Goal: Navigation & Orientation: Find specific page/section

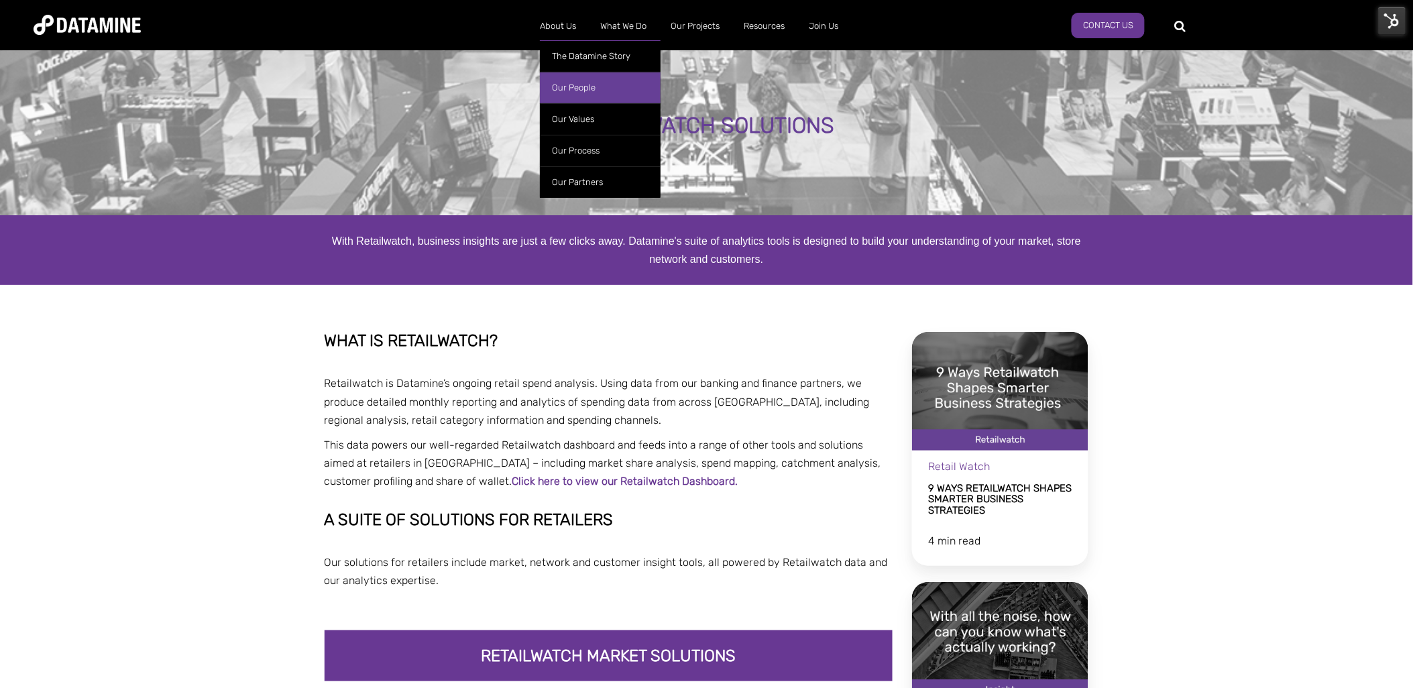
click at [589, 89] on link "Our People" at bounding box center [600, 88] width 121 height 32
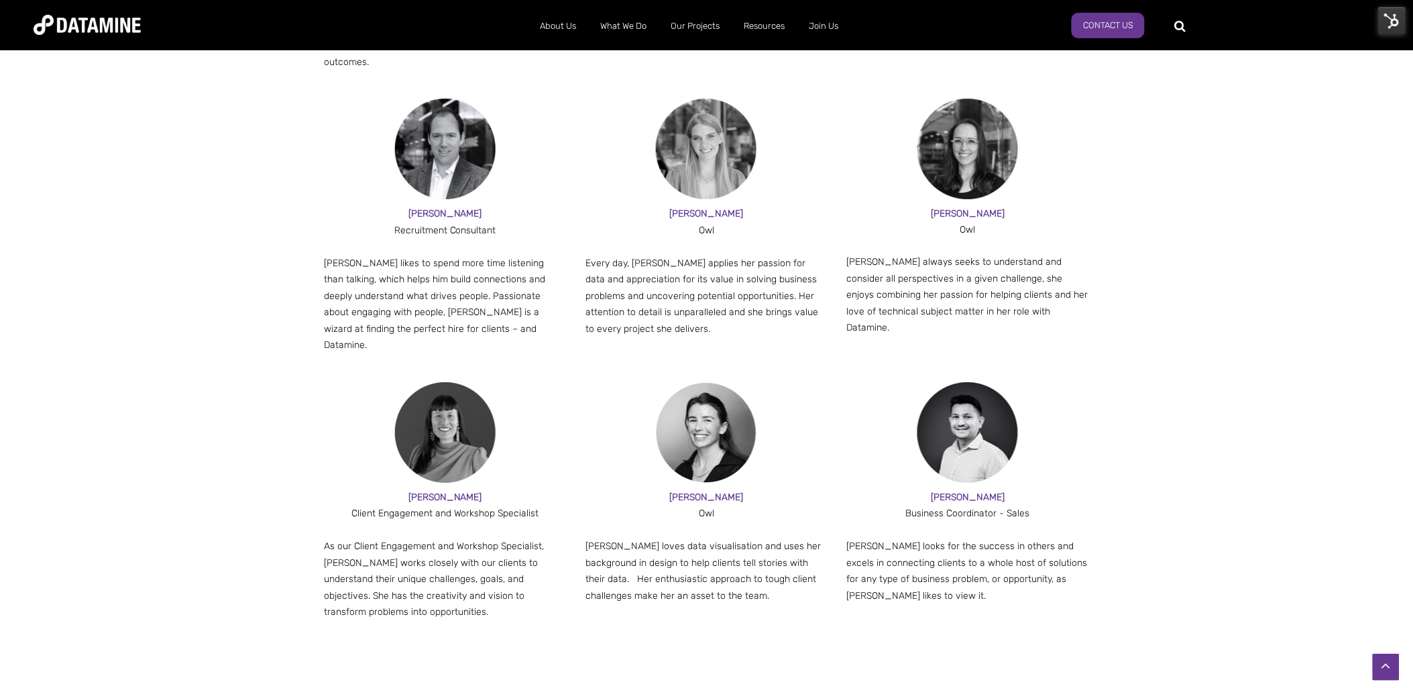
scroll to position [1445, 0]
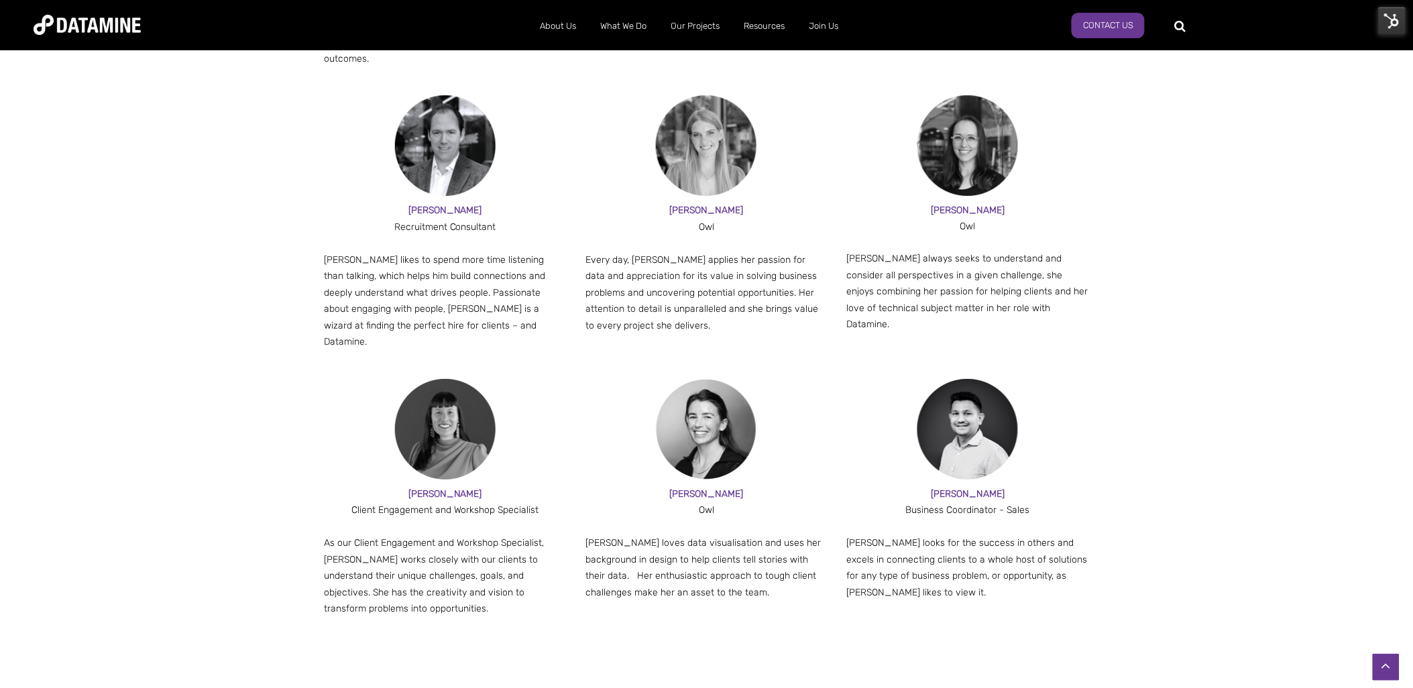
click at [1388, 9] on img at bounding box center [1392, 21] width 28 height 28
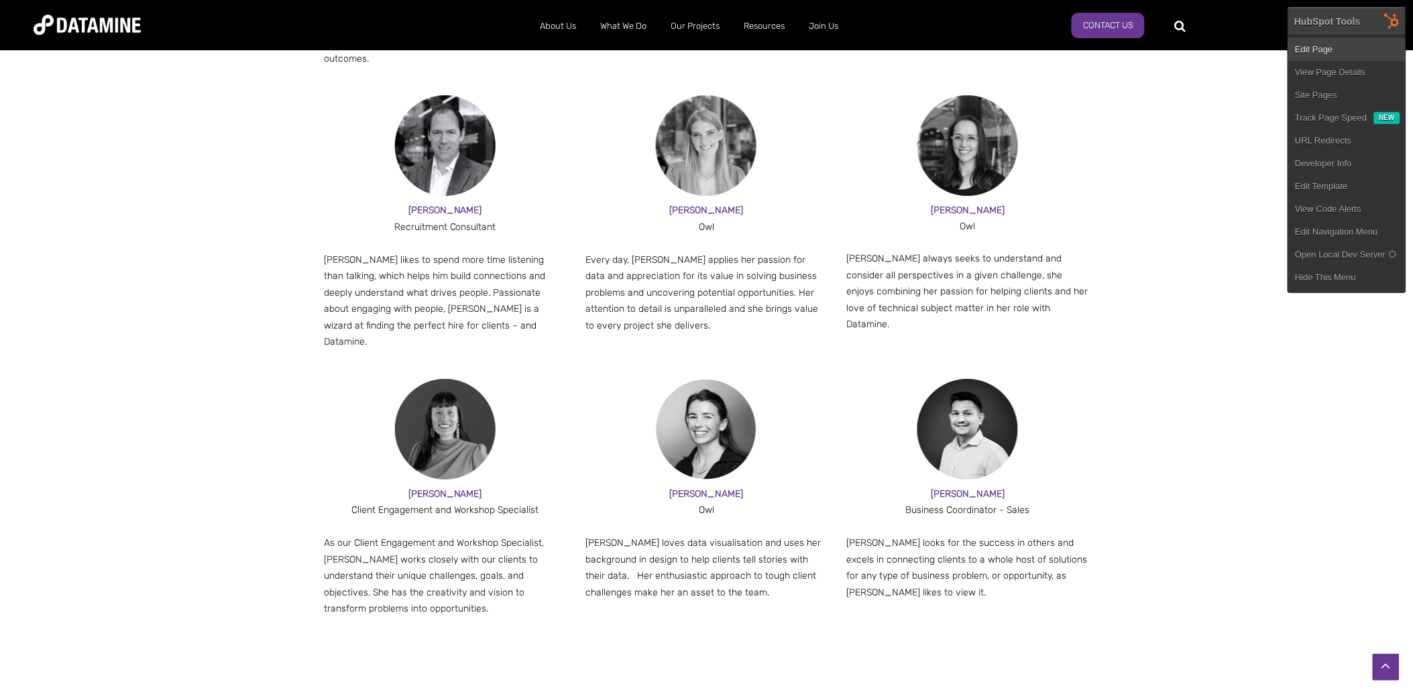
click at [1344, 49] on link "Edit Page" at bounding box center [1346, 49] width 117 height 23
